Goal: Task Accomplishment & Management: Use online tool/utility

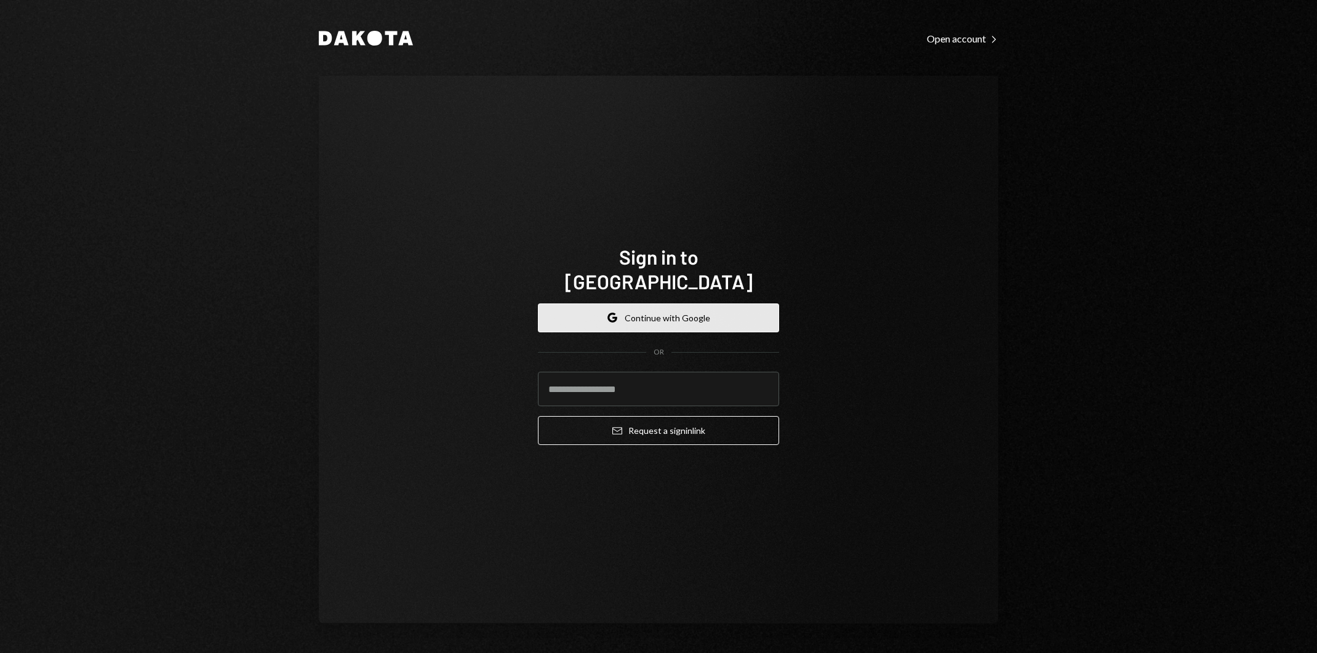
click at [735, 316] on button "Google Continue with Google" at bounding box center [658, 317] width 241 height 29
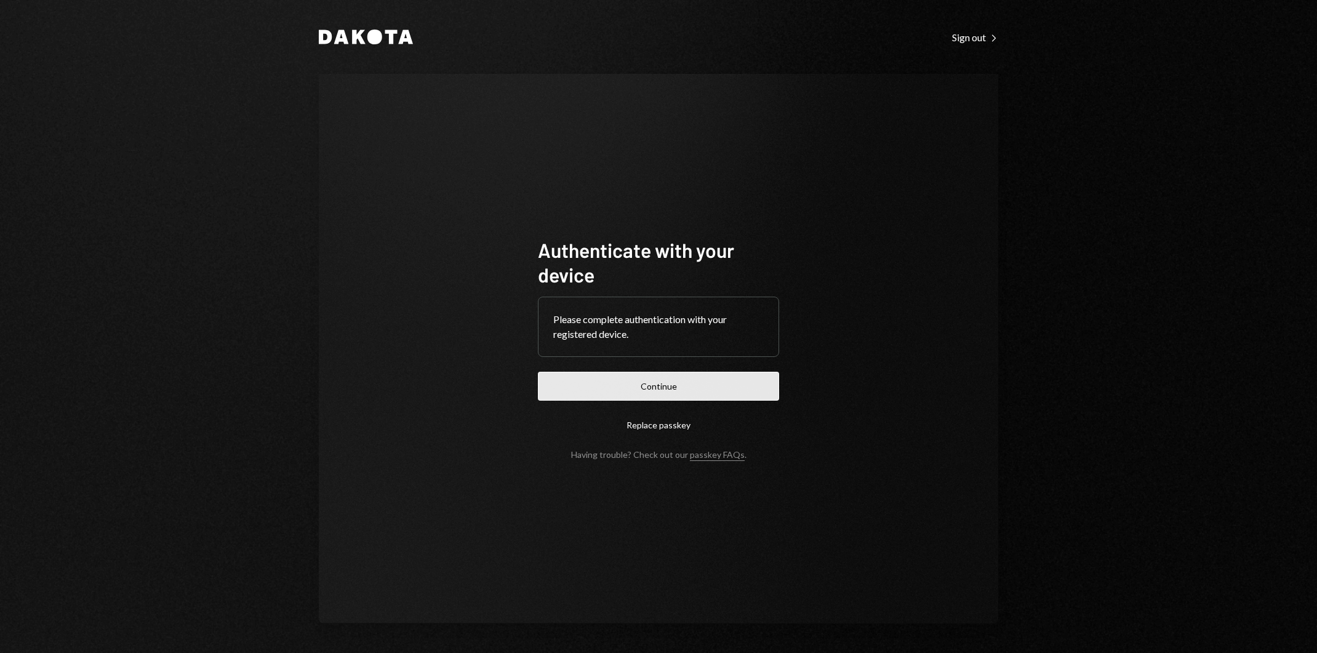
click at [743, 375] on button "Continue" at bounding box center [658, 386] width 241 height 29
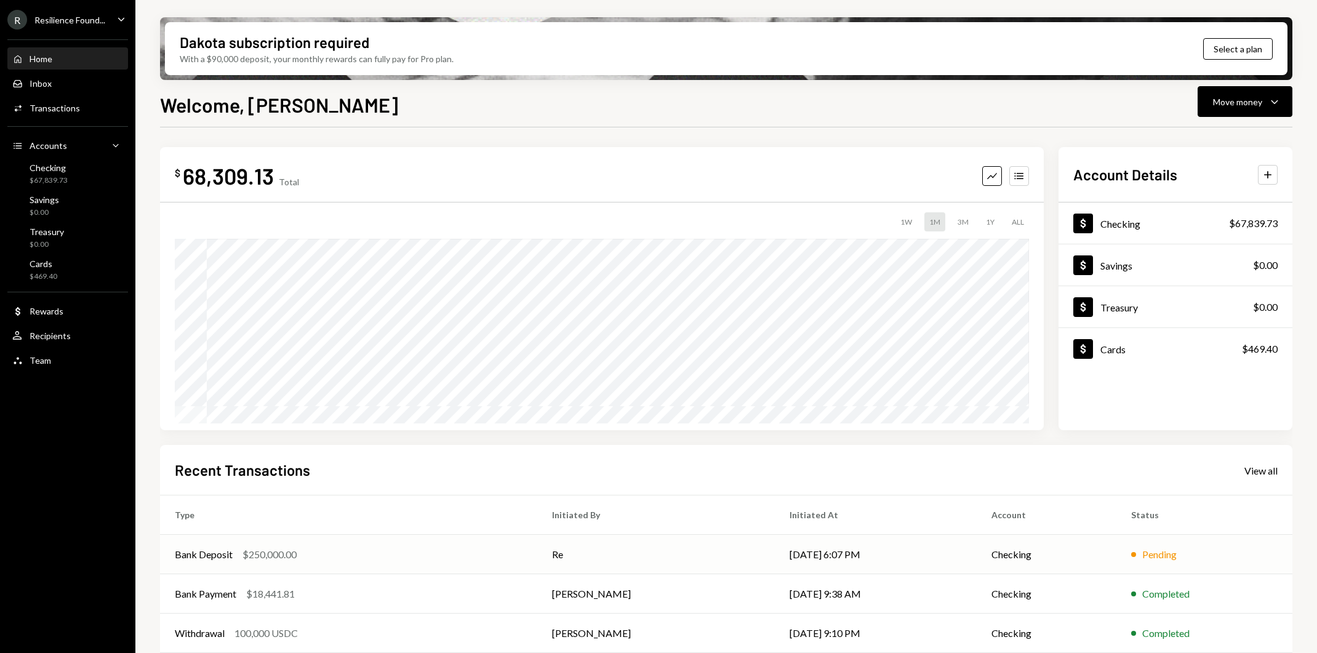
click at [739, 552] on td "Re" at bounding box center [655, 554] width 237 height 39
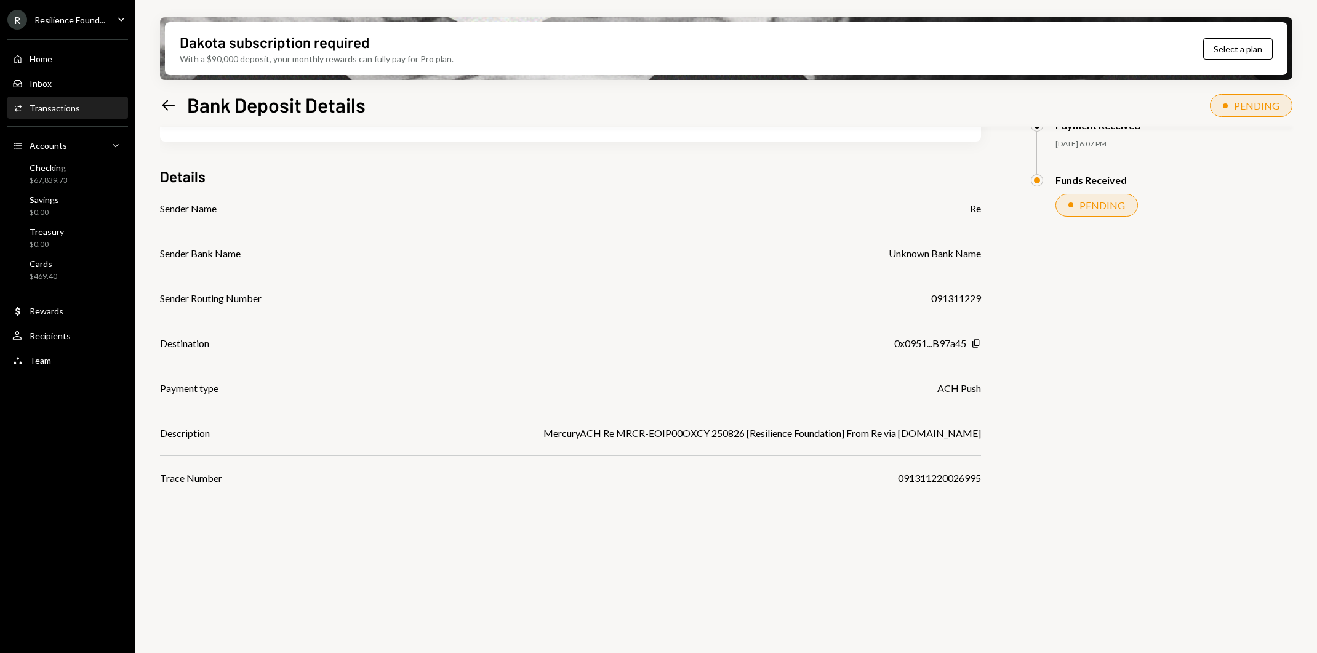
scroll to position [98, 0]
